Goal: Find specific page/section: Find specific page/section

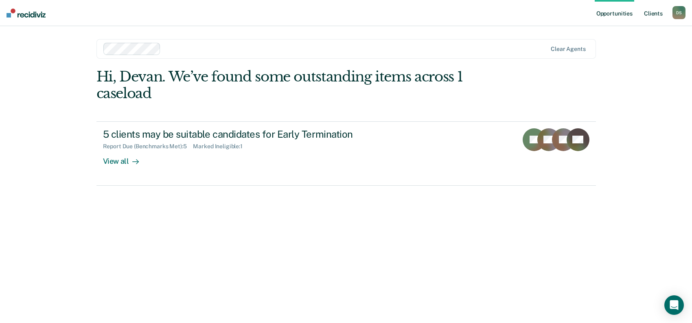
click at [650, 12] on link "Client s" at bounding box center [654, 13] width 22 height 26
